Goal: Task Accomplishment & Management: Complete application form

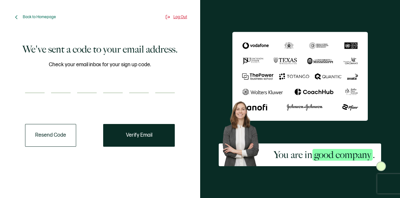
click at [171, 16] on div "Log Out" at bounding box center [176, 17] width 22 height 5
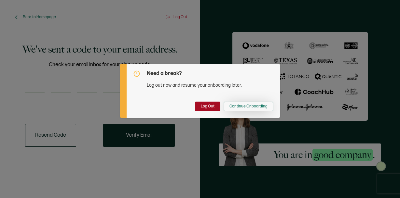
click at [233, 108] on span "Continue Onboarding" at bounding box center [248, 107] width 38 height 4
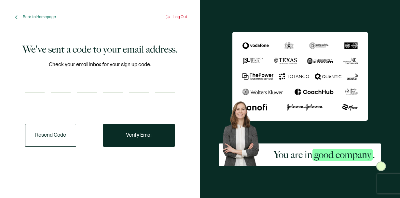
click at [34, 20] on div "Back to Homepage" at bounding box center [34, 17] width 43 height 7
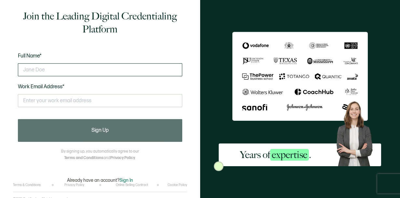
click at [47, 69] on input "text" at bounding box center [100, 69] width 164 height 13
type input "[PERSON_NAME]"
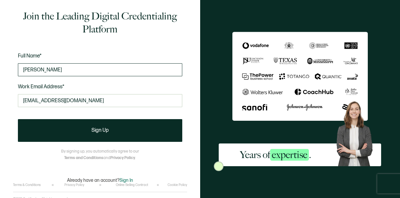
type input "[EMAIL_ADDRESS][DOMAIN_NAME]"
